Goal: Complete application form

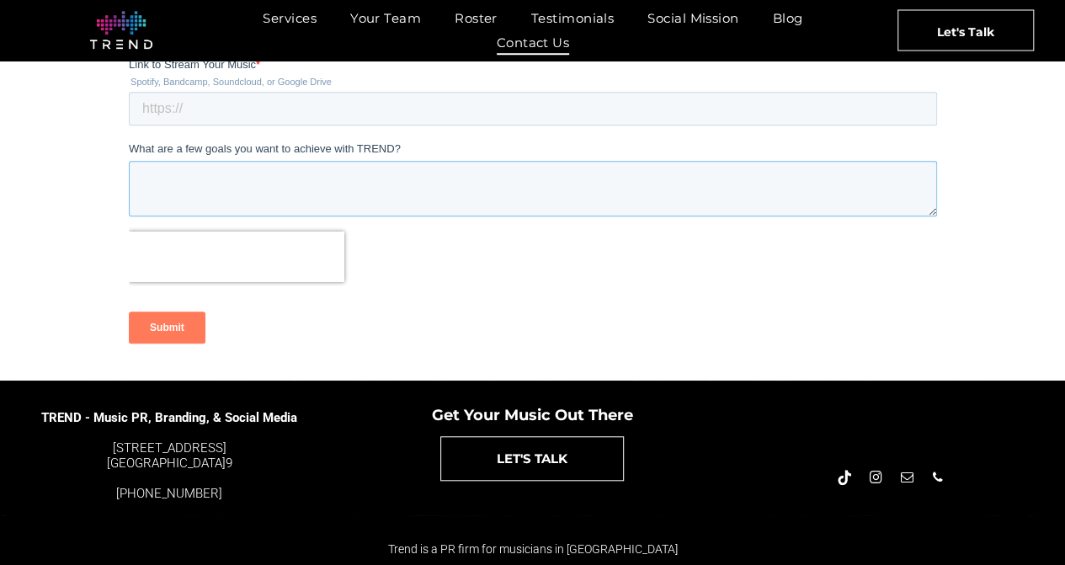
click at [155, 184] on textarea "What are a few goals you want to achieve with TREND?" at bounding box center [532, 189] width 808 height 56
paste textarea "Hello, I represent Sir’Fredrick as his dedicated internal artist development le…"
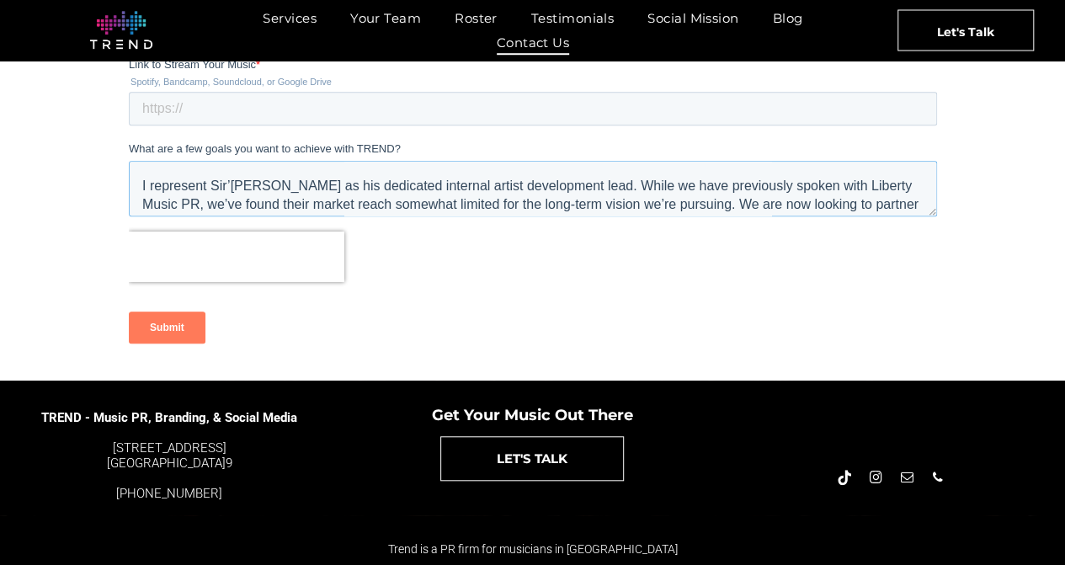
scroll to position [30, 0]
click at [148, 189] on textarea "Hello, I represent Sir’Fredrick as his dedicated internal artist development le…" at bounding box center [532, 189] width 808 height 56
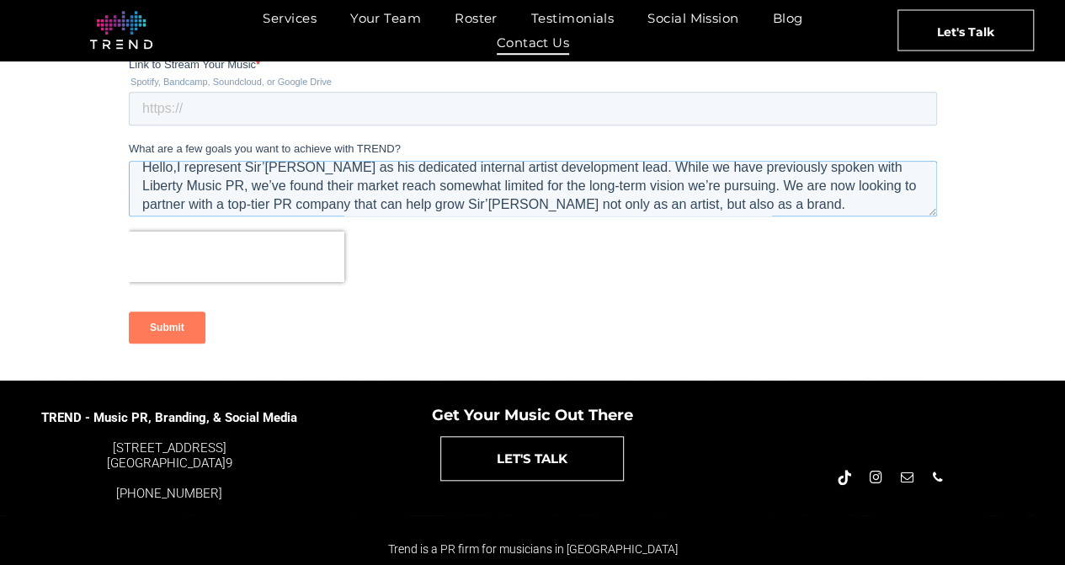
scroll to position [0, 0]
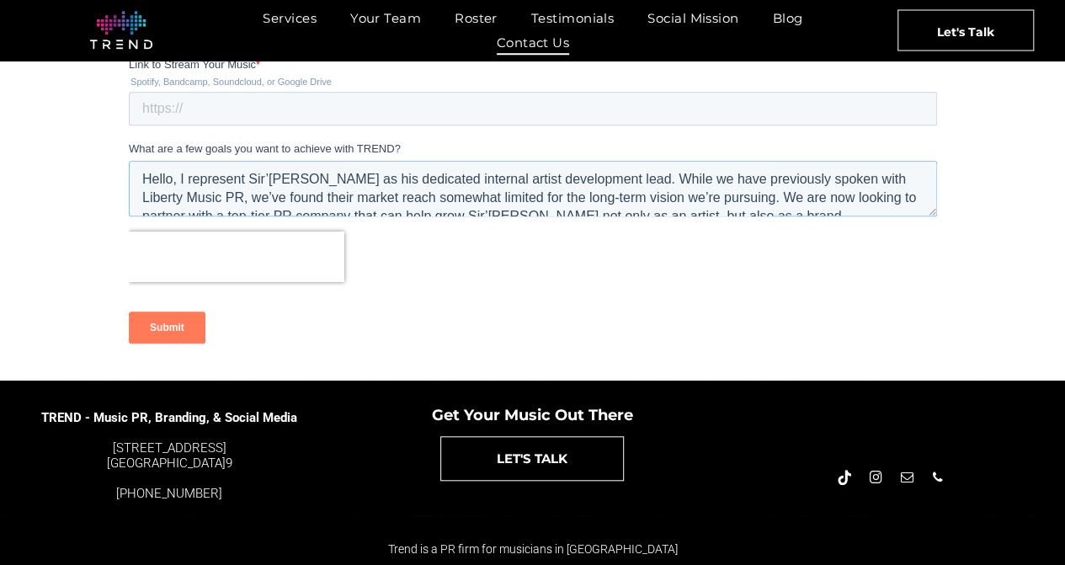
type textarea "Hello, I represent Sir’Fredrick as his dedicated internal artist development le…"
click at [103, 255] on div at bounding box center [532, 111] width 1065 height 540
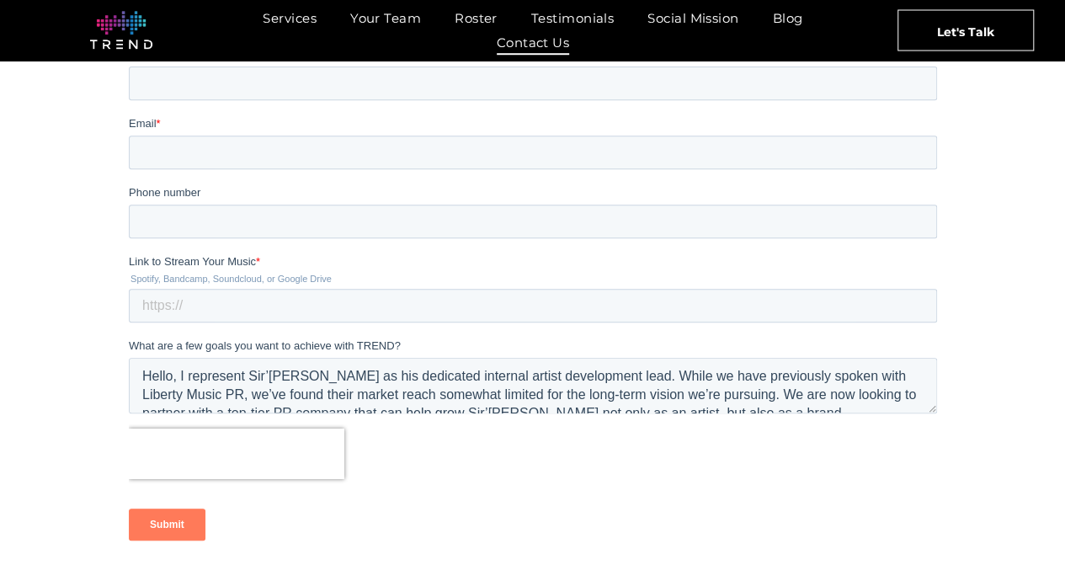
scroll to position [320, 0]
click at [173, 157] on input "Email *" at bounding box center [532, 153] width 808 height 34
type input "Dresssharpvip@gmail.com"
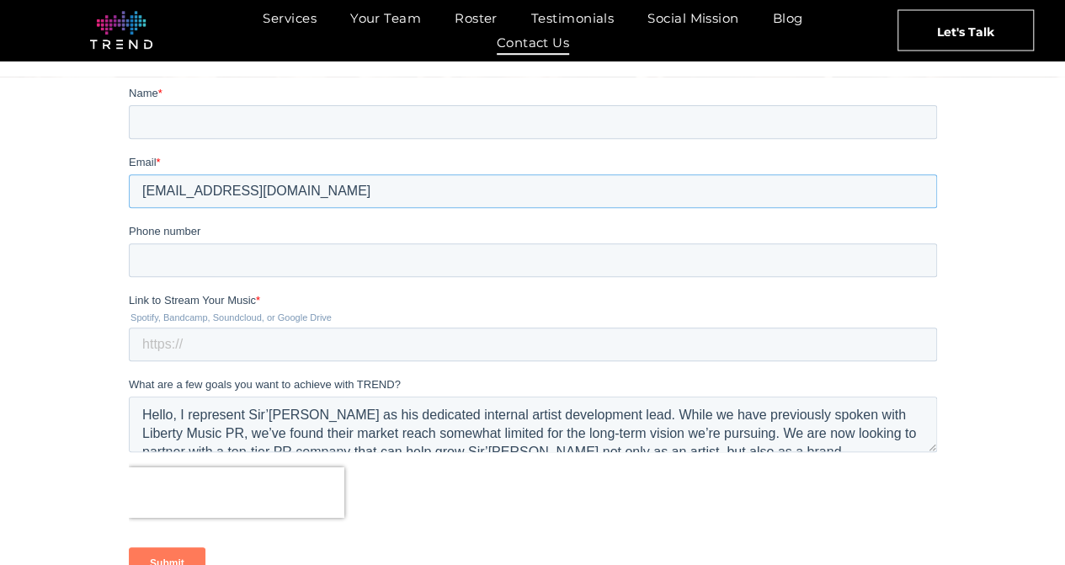
scroll to position [265, 0]
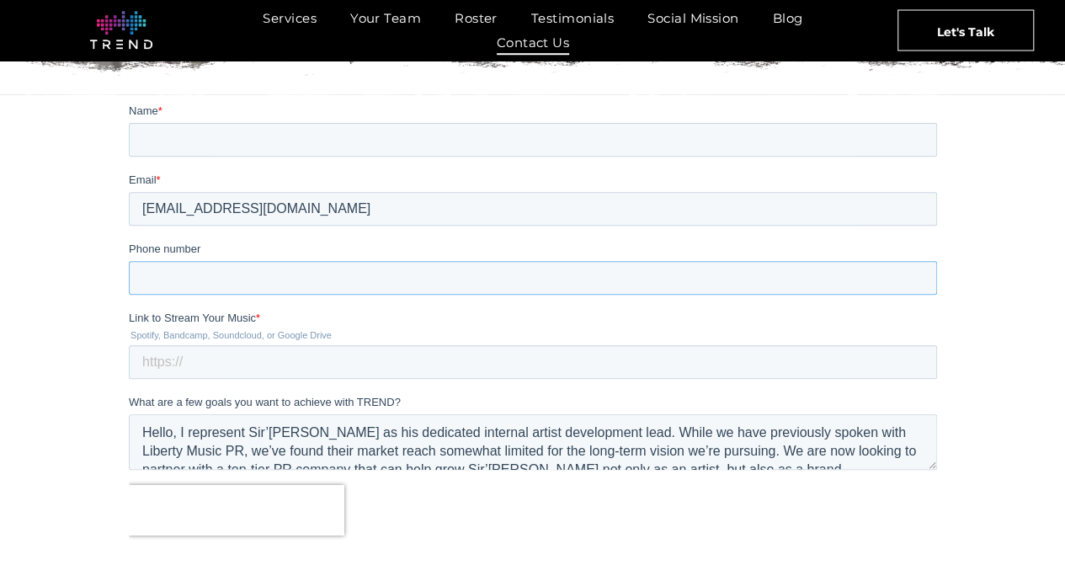
click at [166, 274] on input "Phone number" at bounding box center [532, 277] width 808 height 34
type input "2064602320"
click at [174, 365] on input "Link to Stream Your Music *" at bounding box center [532, 361] width 808 height 34
type input "https://sirfredrick.store/"
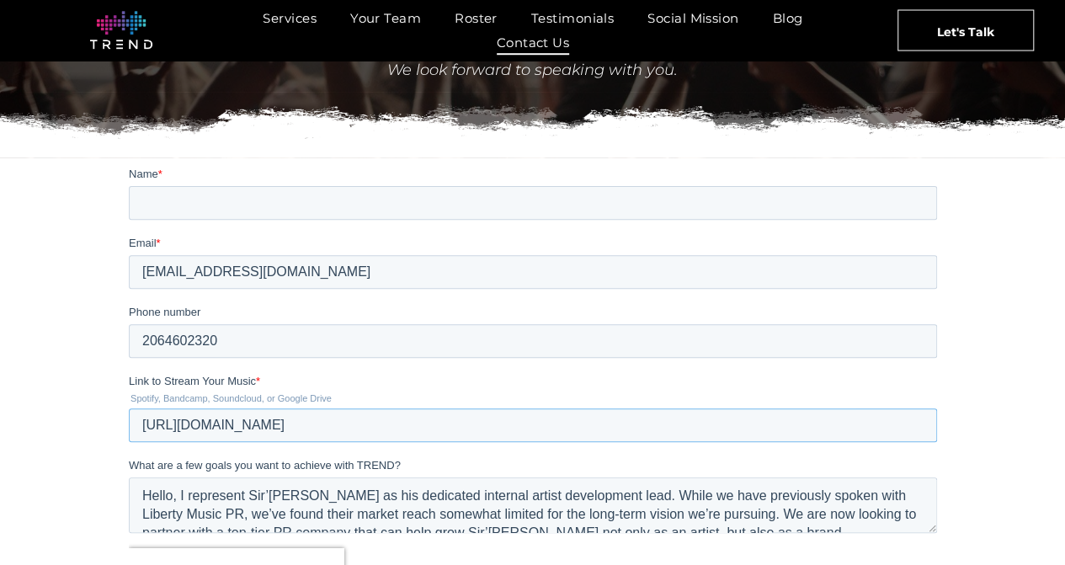
scroll to position [178, 0]
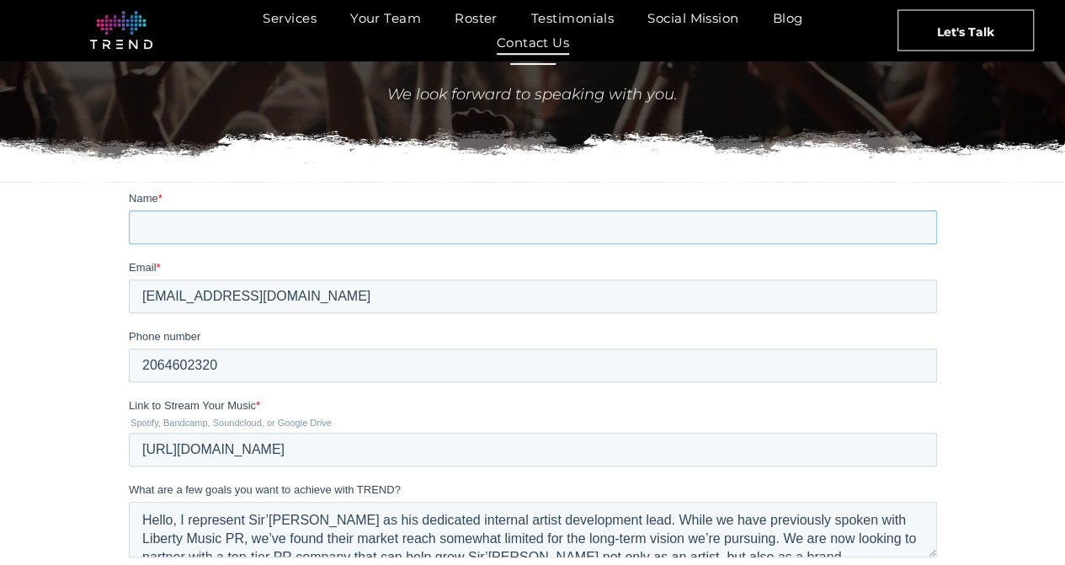
click at [171, 225] on input "Name *" at bounding box center [532, 227] width 808 height 34
type input "Shiseido Martinez"
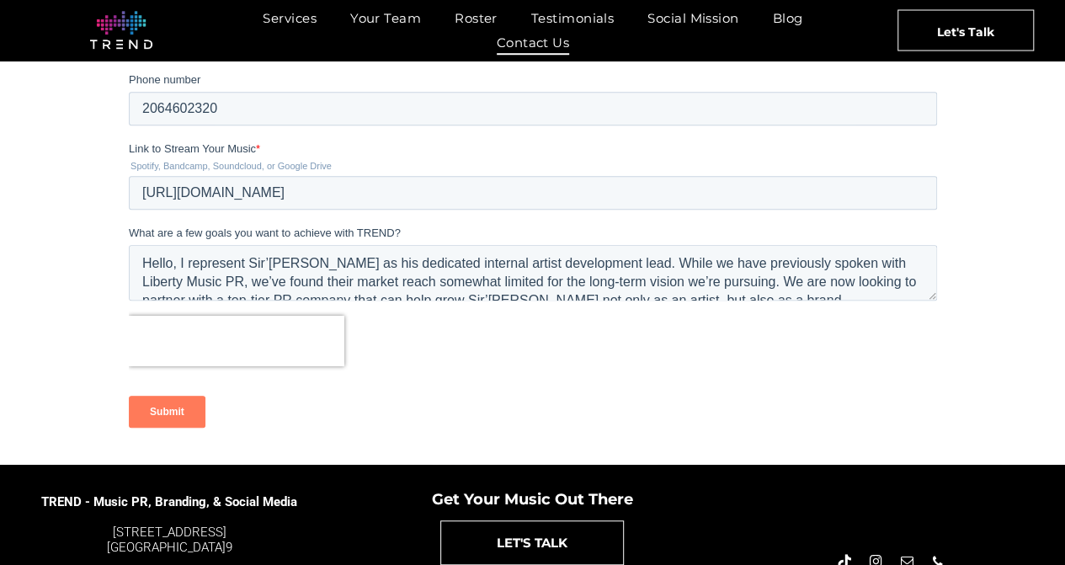
scroll to position [443, 0]
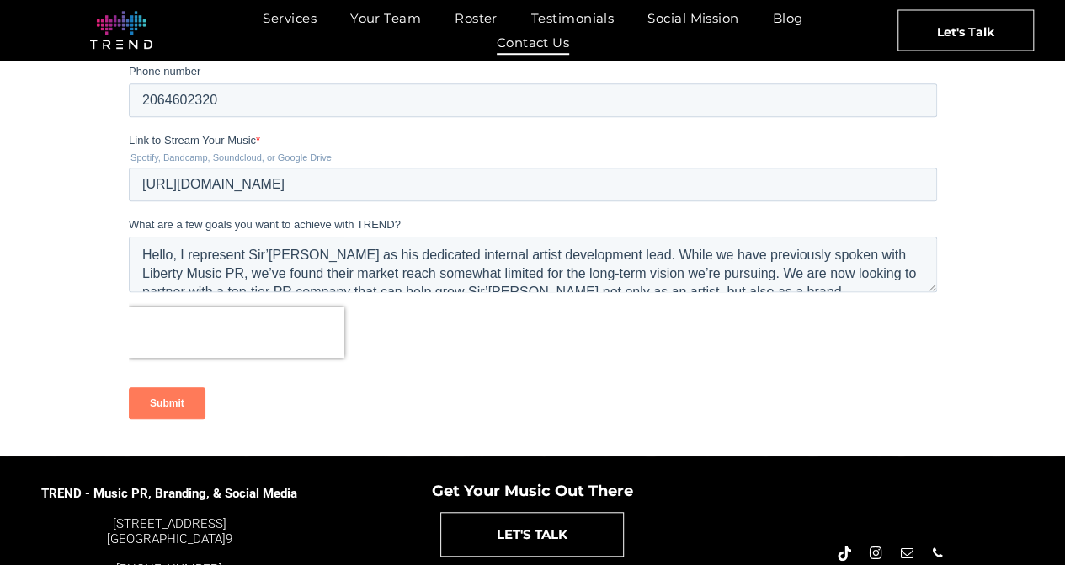
click at [144, 411] on input "Submit" at bounding box center [166, 403] width 77 height 32
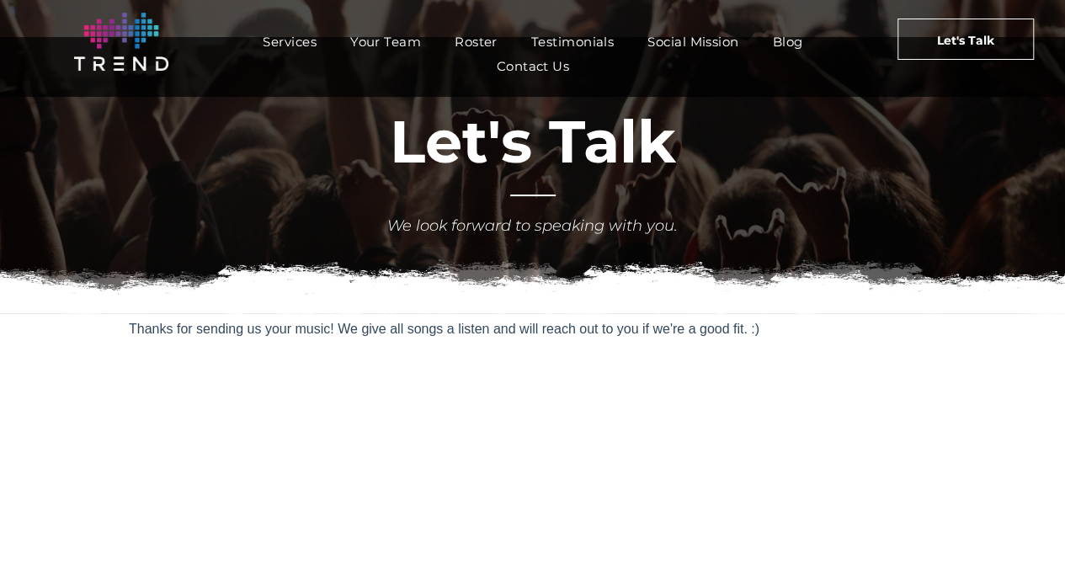
scroll to position [0, 0]
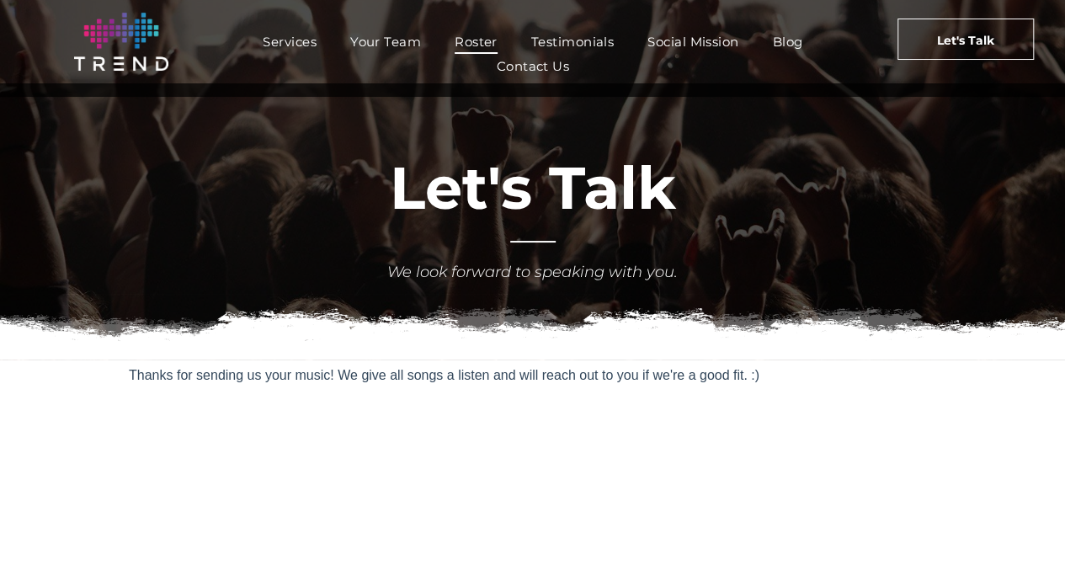
click at [465, 51] on span "Roster" at bounding box center [476, 41] width 43 height 24
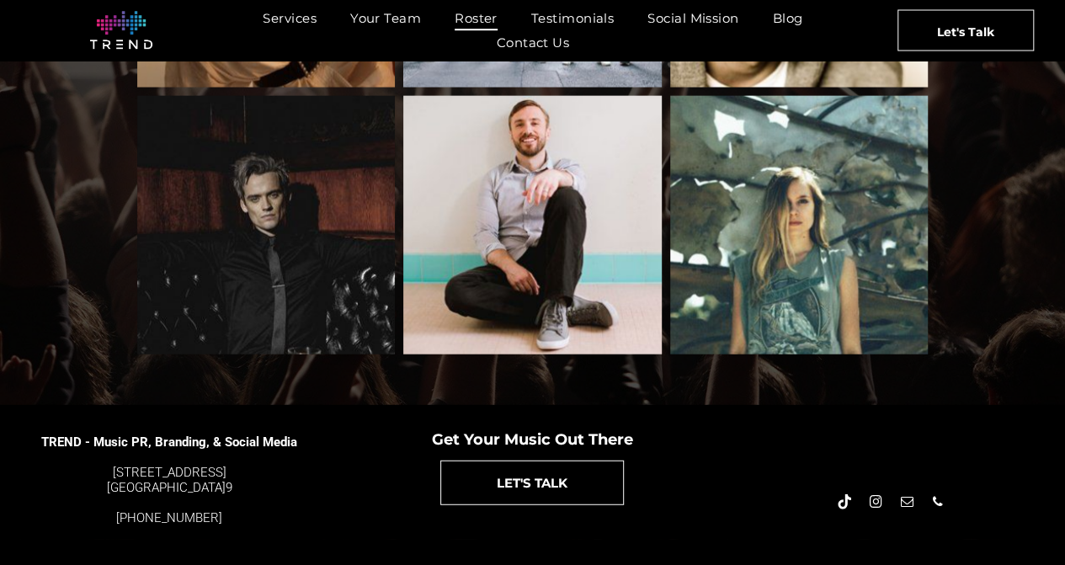
scroll to position [1930, 0]
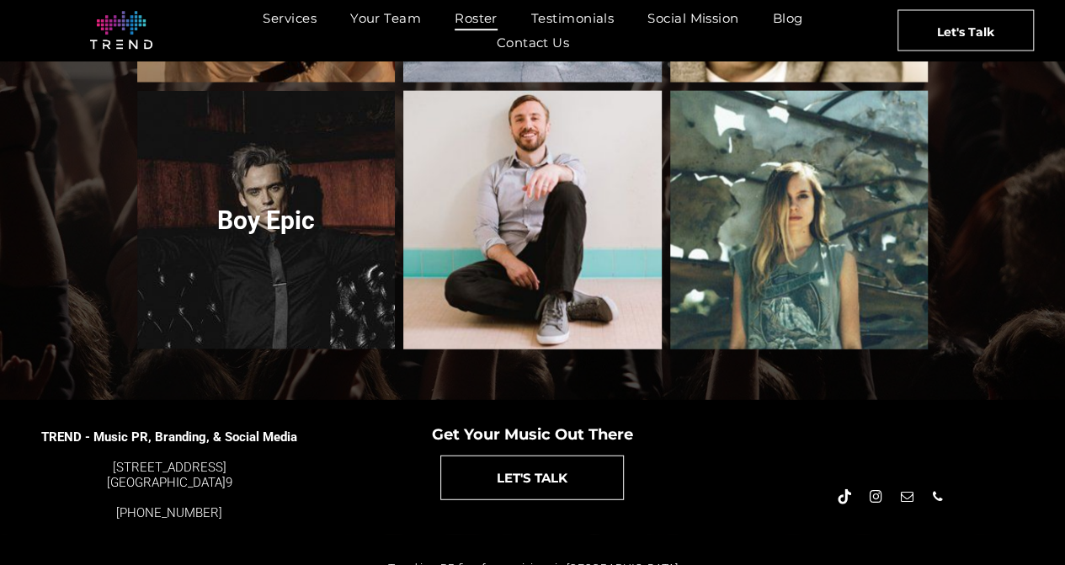
click at [207, 180] on link "Boy Epic" at bounding box center [266, 220] width 274 height 274
click at [197, 197] on link "Boy Epic" at bounding box center [266, 220] width 274 height 274
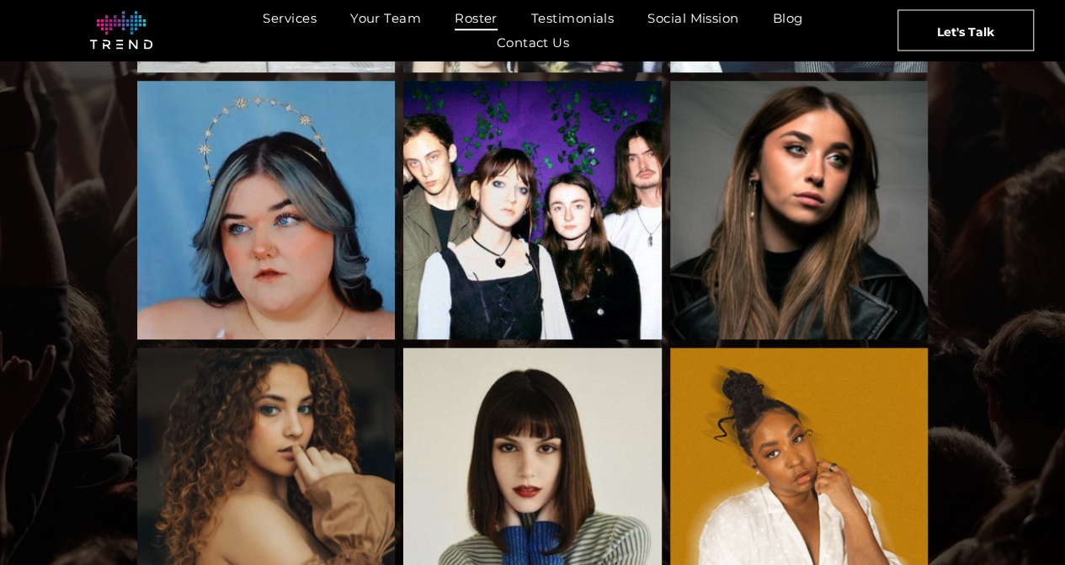
scroll to position [605, 0]
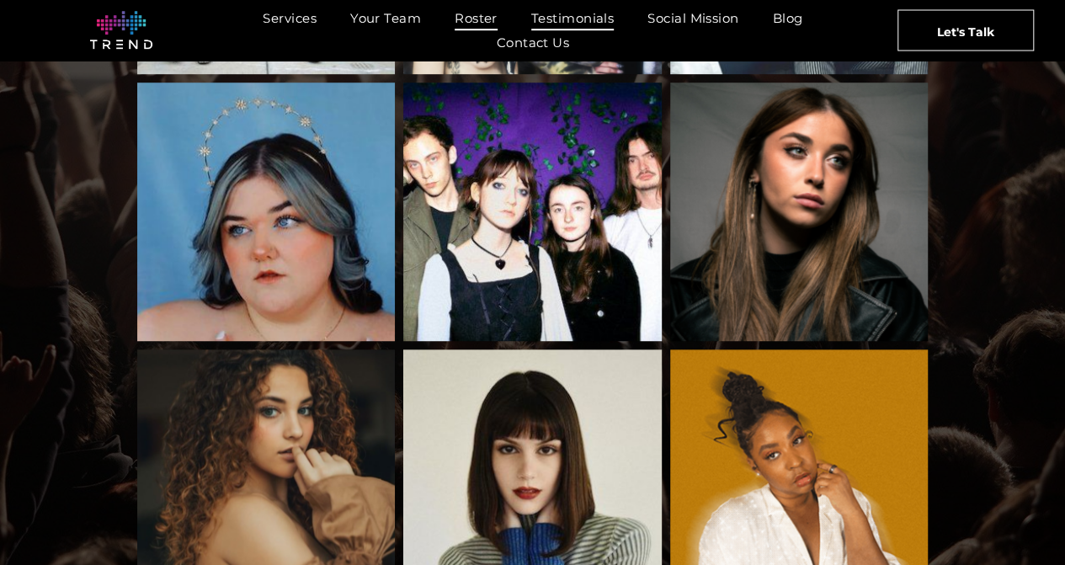
click at [553, 12] on span "Testimonials" at bounding box center [572, 18] width 83 height 24
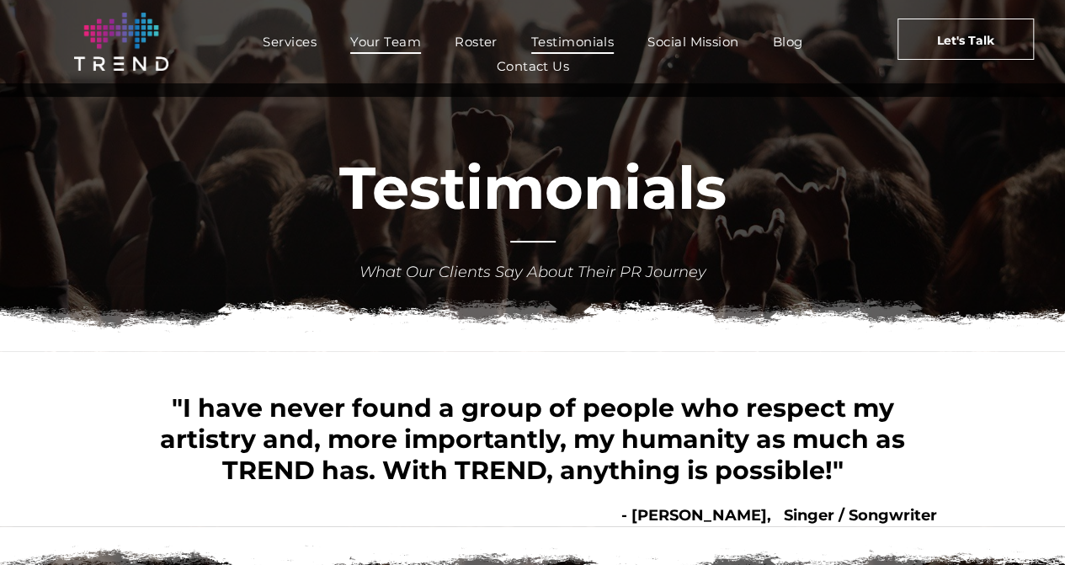
click at [355, 47] on span "Your Team" at bounding box center [385, 41] width 71 height 24
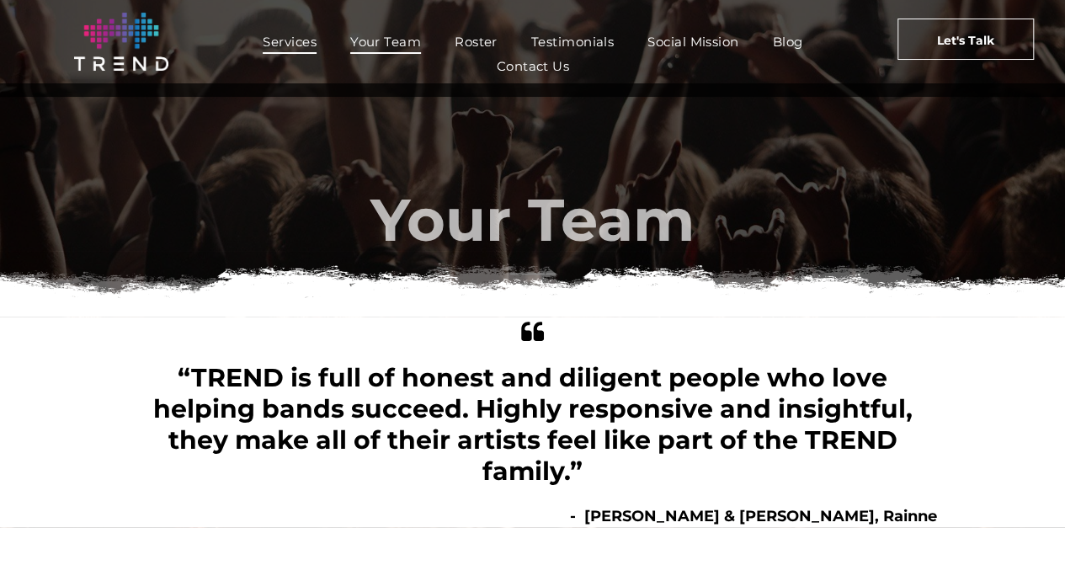
click at [274, 50] on span "Services" at bounding box center [290, 41] width 54 height 24
